Goal: Find contact information: Find contact information

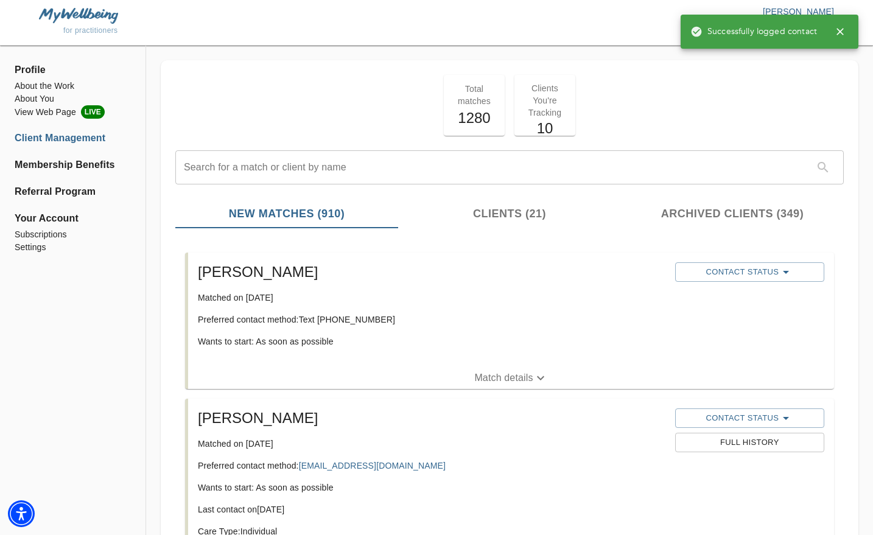
scroll to position [513, 0]
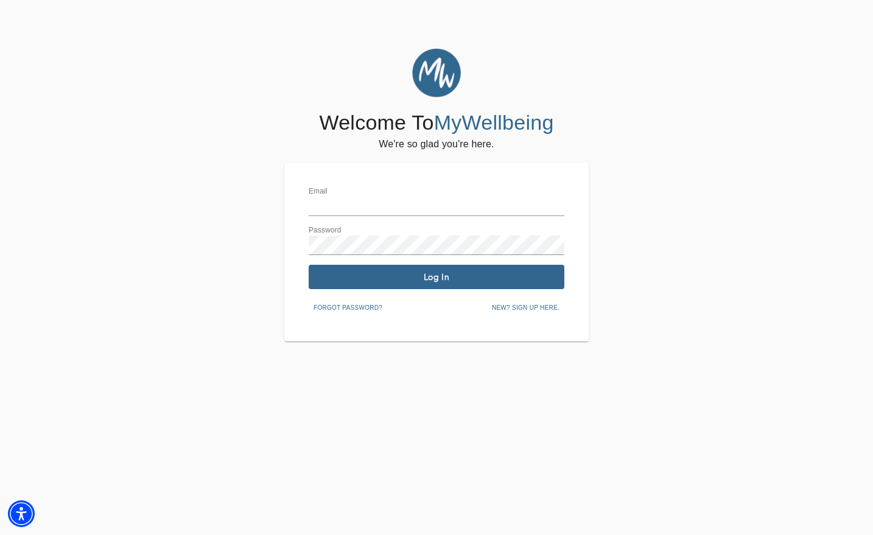
type input "[EMAIL_ADDRESS][DOMAIN_NAME]"
click at [372, 263] on div "Email lang.grace.m@gmail.com Password Log In Forgot password? New? Sign up here." at bounding box center [437, 252] width 256 height 130
click at [376, 272] on span "Log In" at bounding box center [437, 278] width 246 height 12
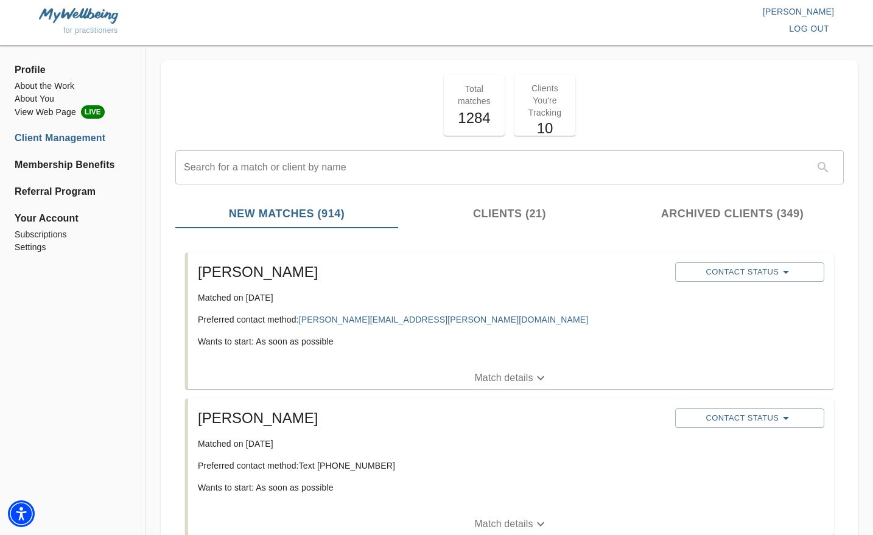
click at [508, 378] on p "Match details" at bounding box center [503, 378] width 58 height 15
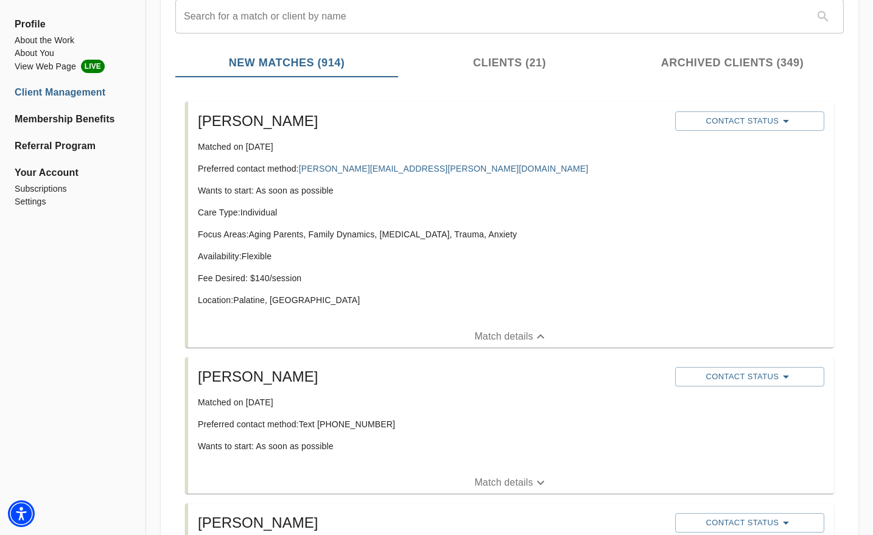
scroll to position [150, 0]
drag, startPoint x: 402, startPoint y: 167, endPoint x: 301, endPoint y: 168, distance: 101.1
click at [301, 168] on p "Preferred contact method: frank.muci.jr@gmail.com" at bounding box center [432, 169] width 468 height 12
copy link "frank.muci.jr@gmail.com"
